Goal: Find specific page/section: Find specific page/section

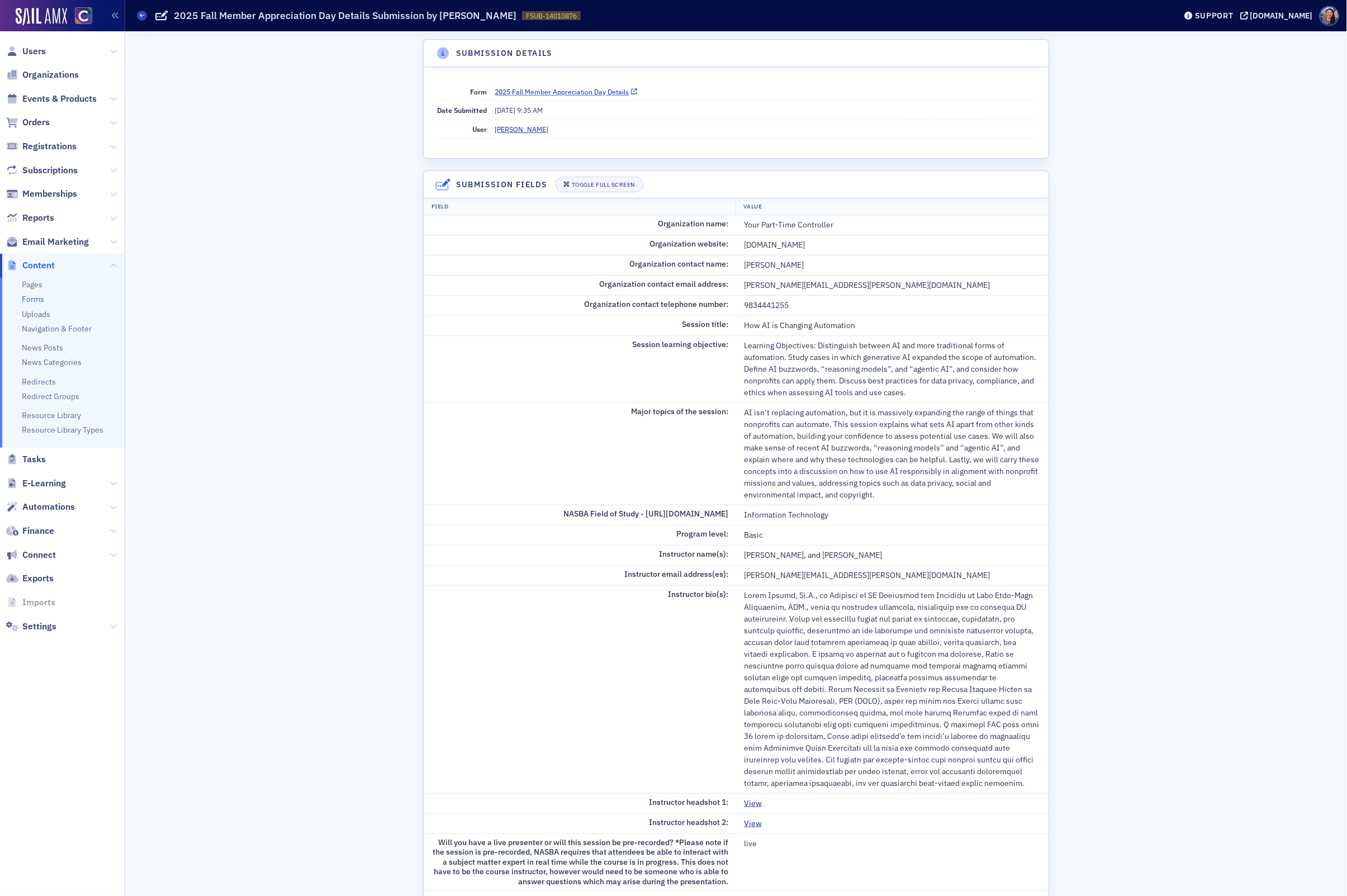
click at [560, 89] on link "2025 Fall Member Appreciation Day Details" at bounding box center [567, 92] width 143 height 10
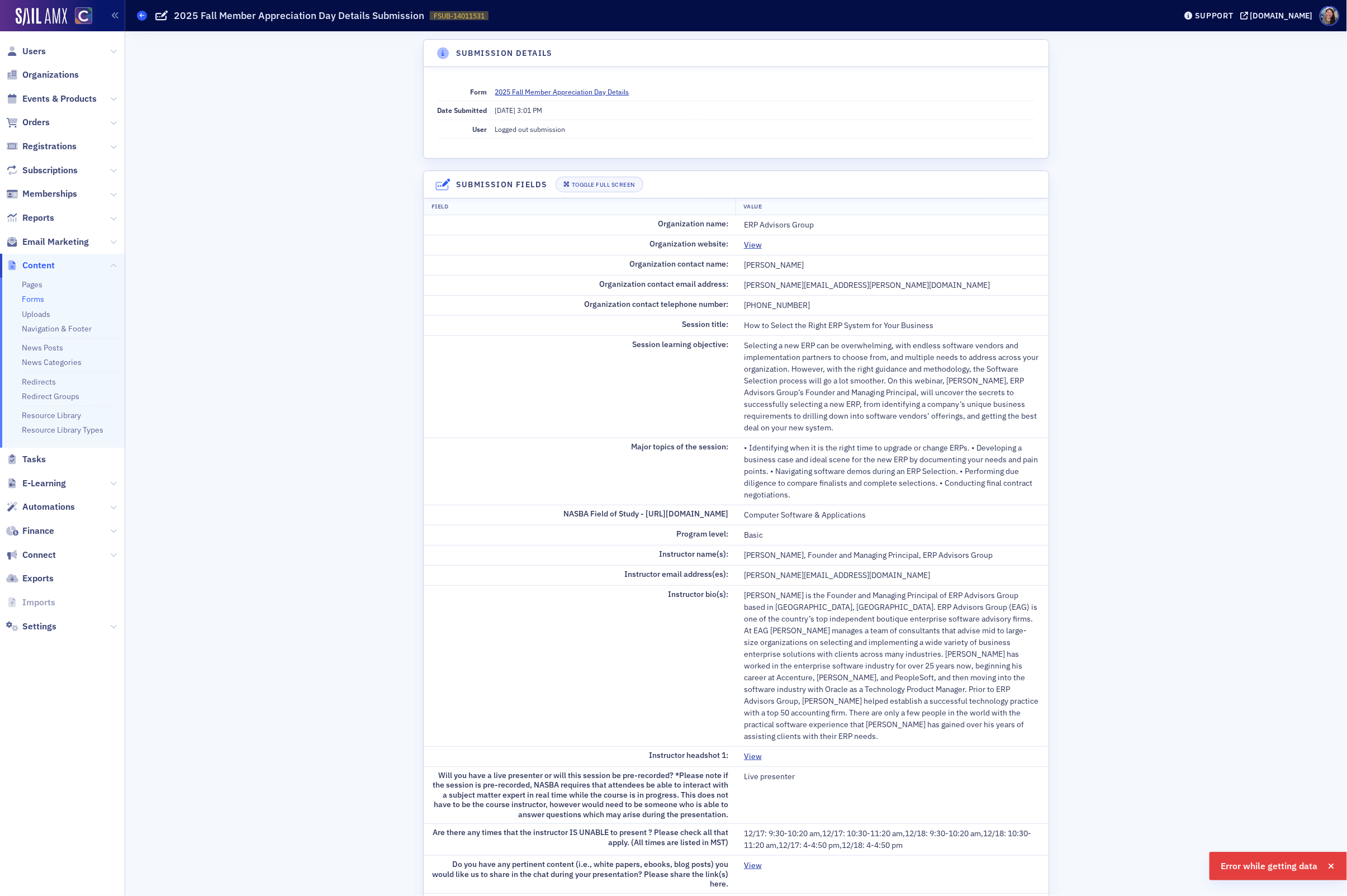
click at [141, 16] on icon at bounding box center [142, 15] width 5 height 5
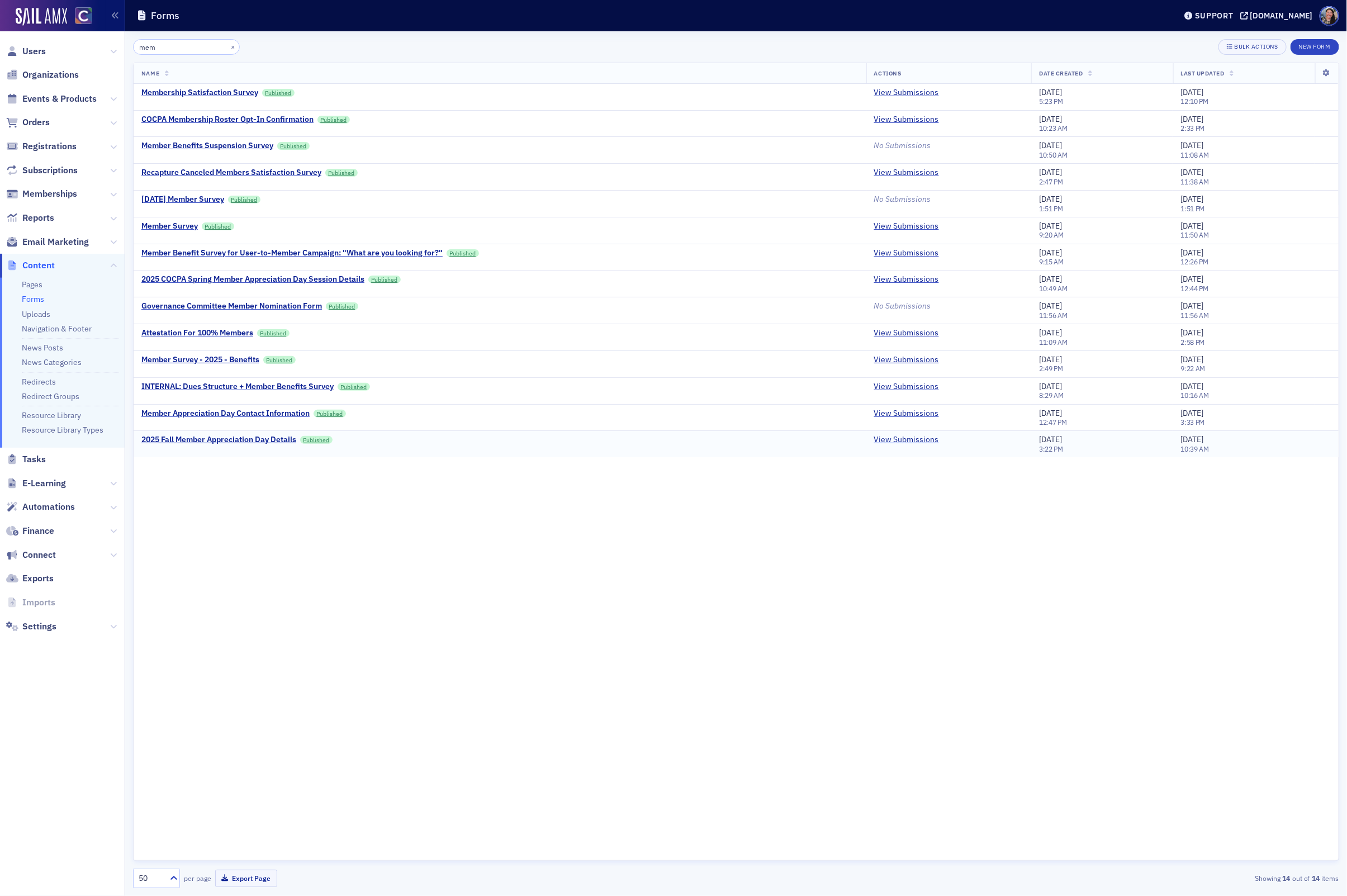
type input "mem"
click at [890, 445] on link "View Submissions" at bounding box center [906, 440] width 65 height 10
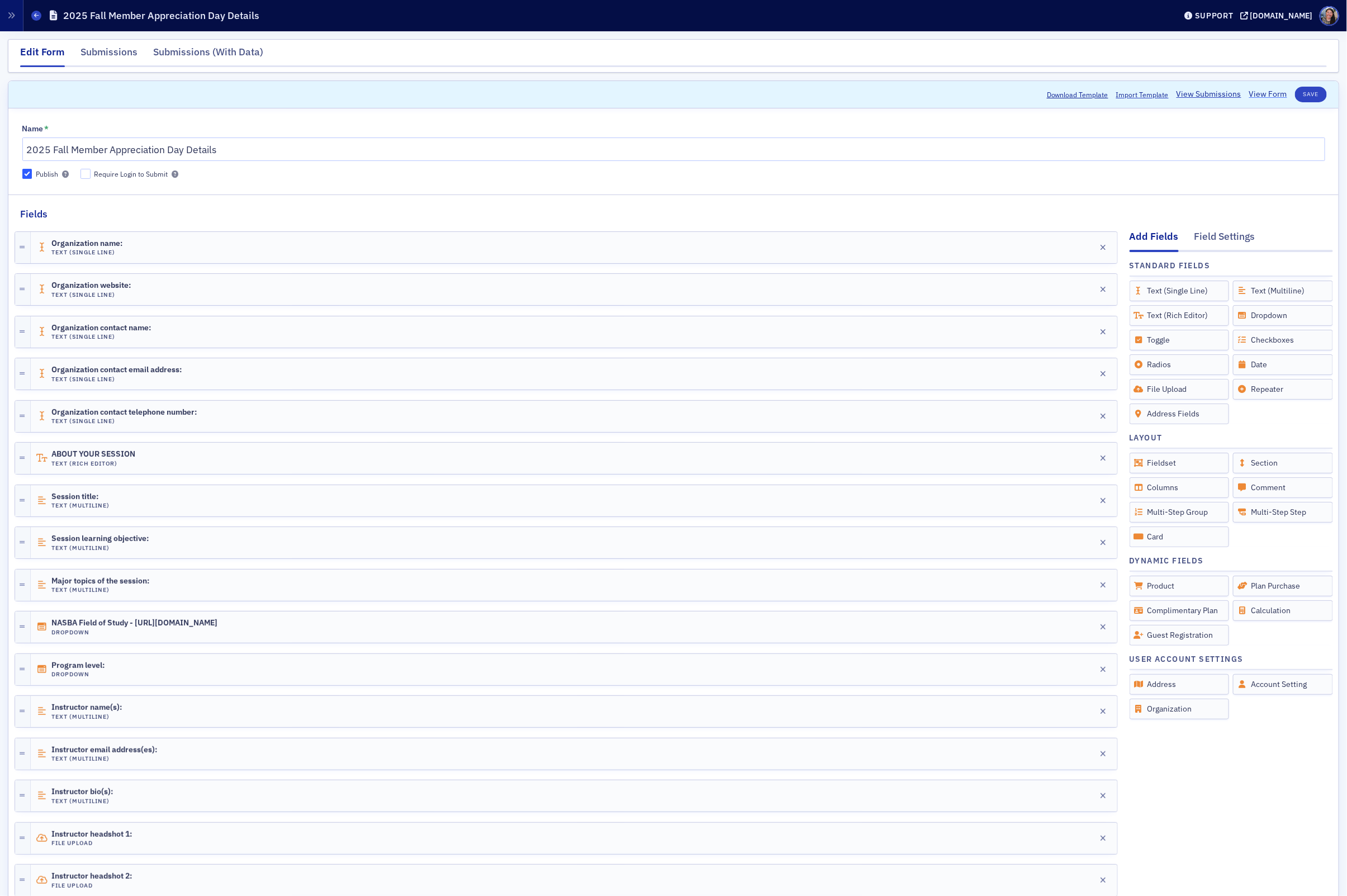
click at [1266, 94] on link "View Form" at bounding box center [1268, 94] width 38 height 11
click at [195, 49] on div "Submissions (With Data)" at bounding box center [208, 55] width 110 height 21
